Goal: Task Accomplishment & Management: Use online tool/utility

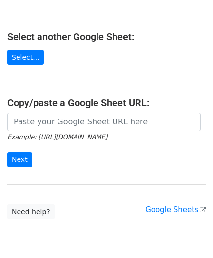
scroll to position [98, 0]
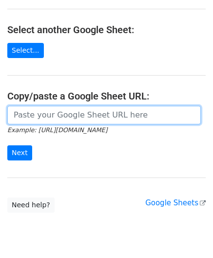
drag, startPoint x: 29, startPoint y: 118, endPoint x: 30, endPoint y: 90, distance: 28.3
click at [30, 118] on input "url" at bounding box center [104, 115] width 194 height 19
paste input "[URL][DOMAIN_NAME]"
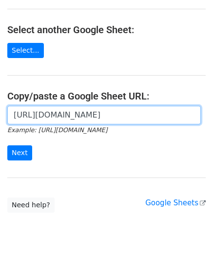
scroll to position [0, 210]
type input "[URL][DOMAIN_NAME]"
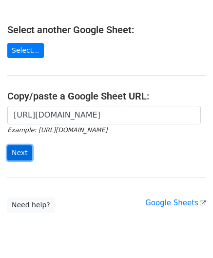
click at [19, 148] on input "Next" at bounding box center [19, 152] width 25 height 15
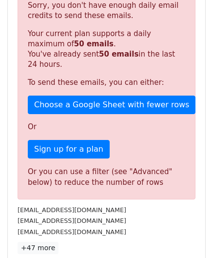
scroll to position [329, 0]
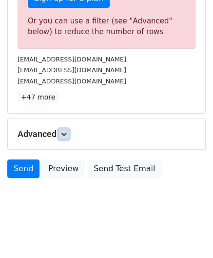
click at [64, 132] on icon at bounding box center [64, 134] width 6 height 6
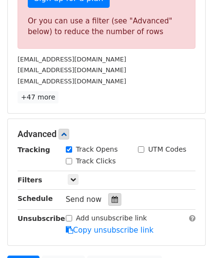
click at [112, 196] on icon at bounding box center [115, 199] width 6 height 7
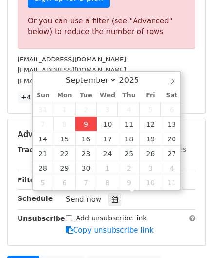
type input "[DATE] 12:00"
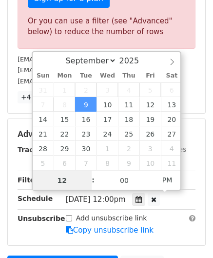
scroll to position [0, 0]
paste input "4"
type input "4"
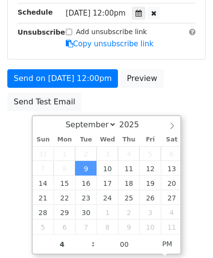
type input "[DATE] 16:00"
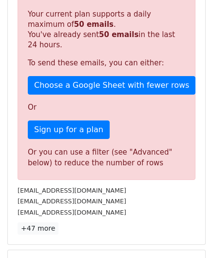
scroll to position [447, 0]
